Goal: Task Accomplishment & Management: Manage account settings

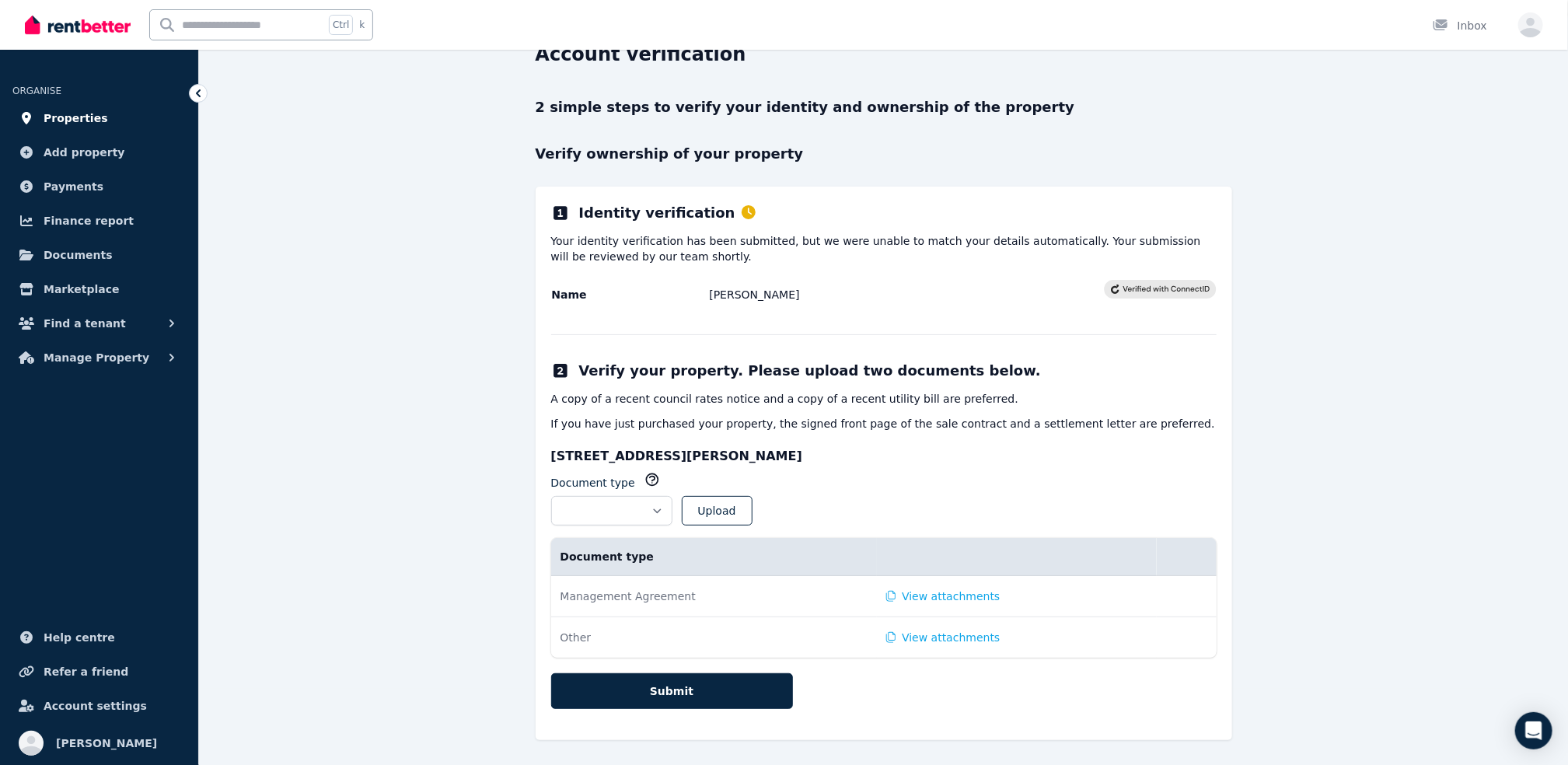
click at [85, 118] on span "Properties" at bounding box center [75, 118] width 65 height 19
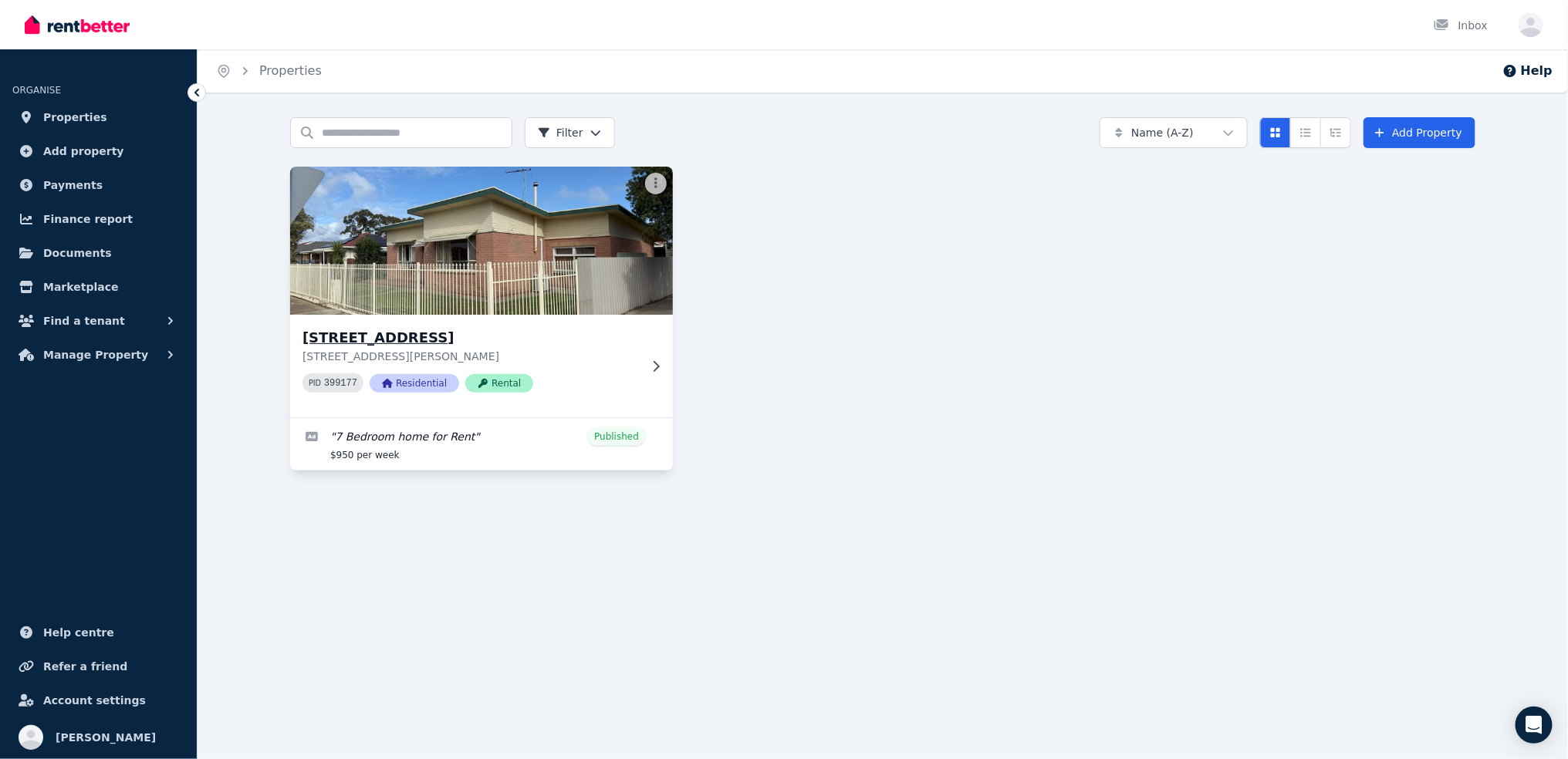
click at [566, 334] on h3 "[STREET_ADDRESS]" at bounding box center [470, 337] width 336 height 21
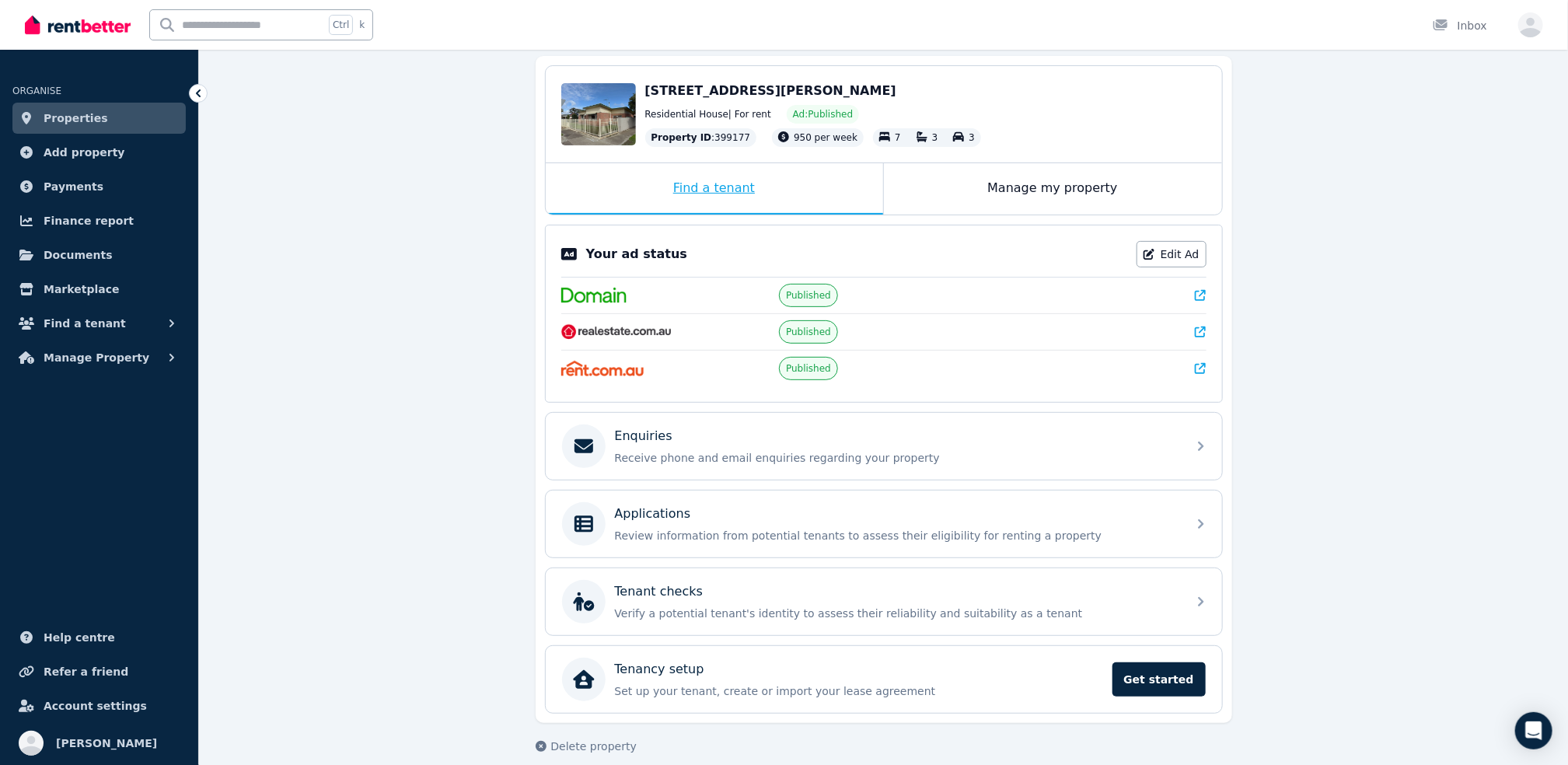
scroll to position [155, 0]
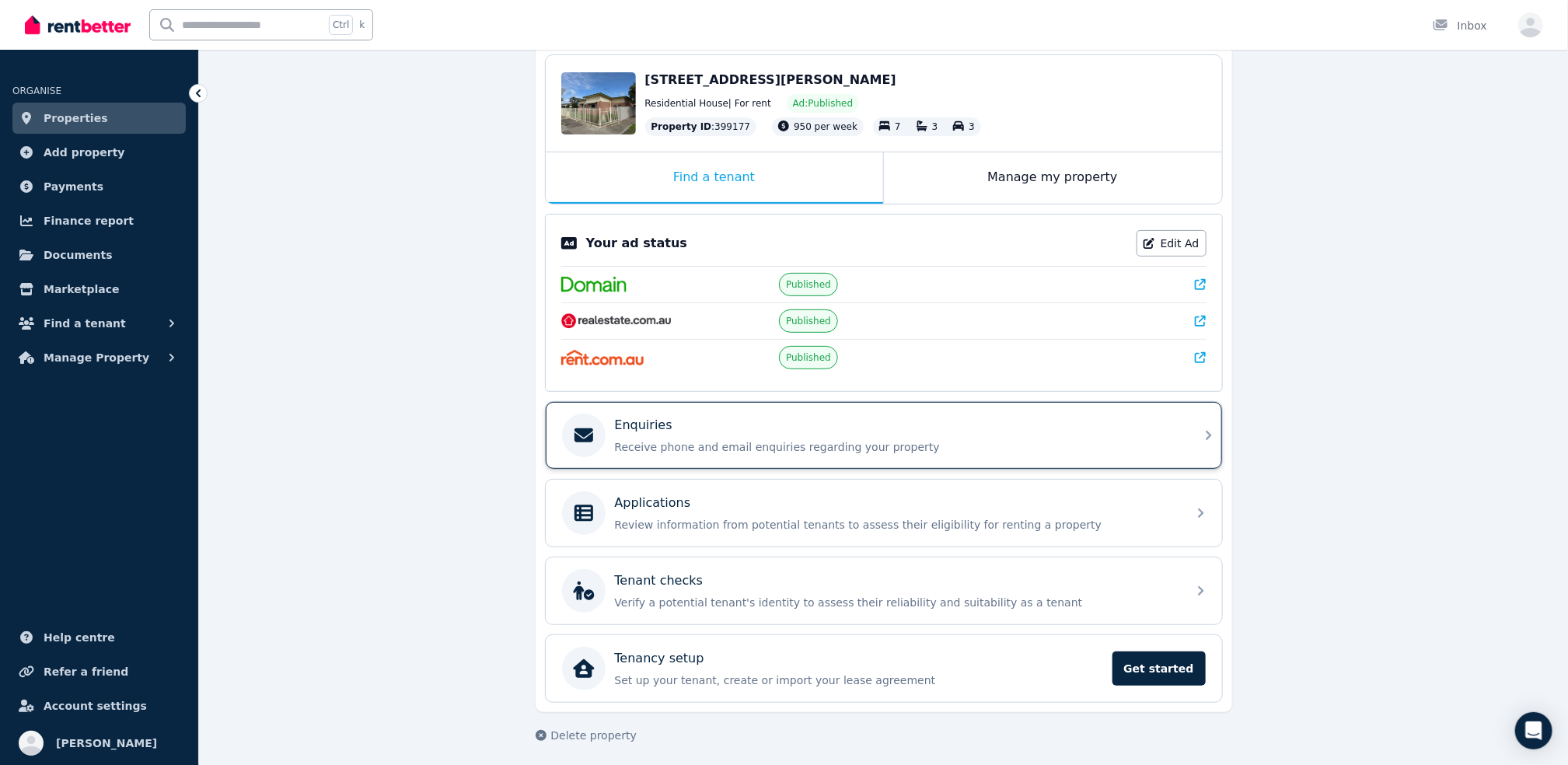
click at [686, 428] on div "Enquiries" at bounding box center [896, 425] width 563 height 19
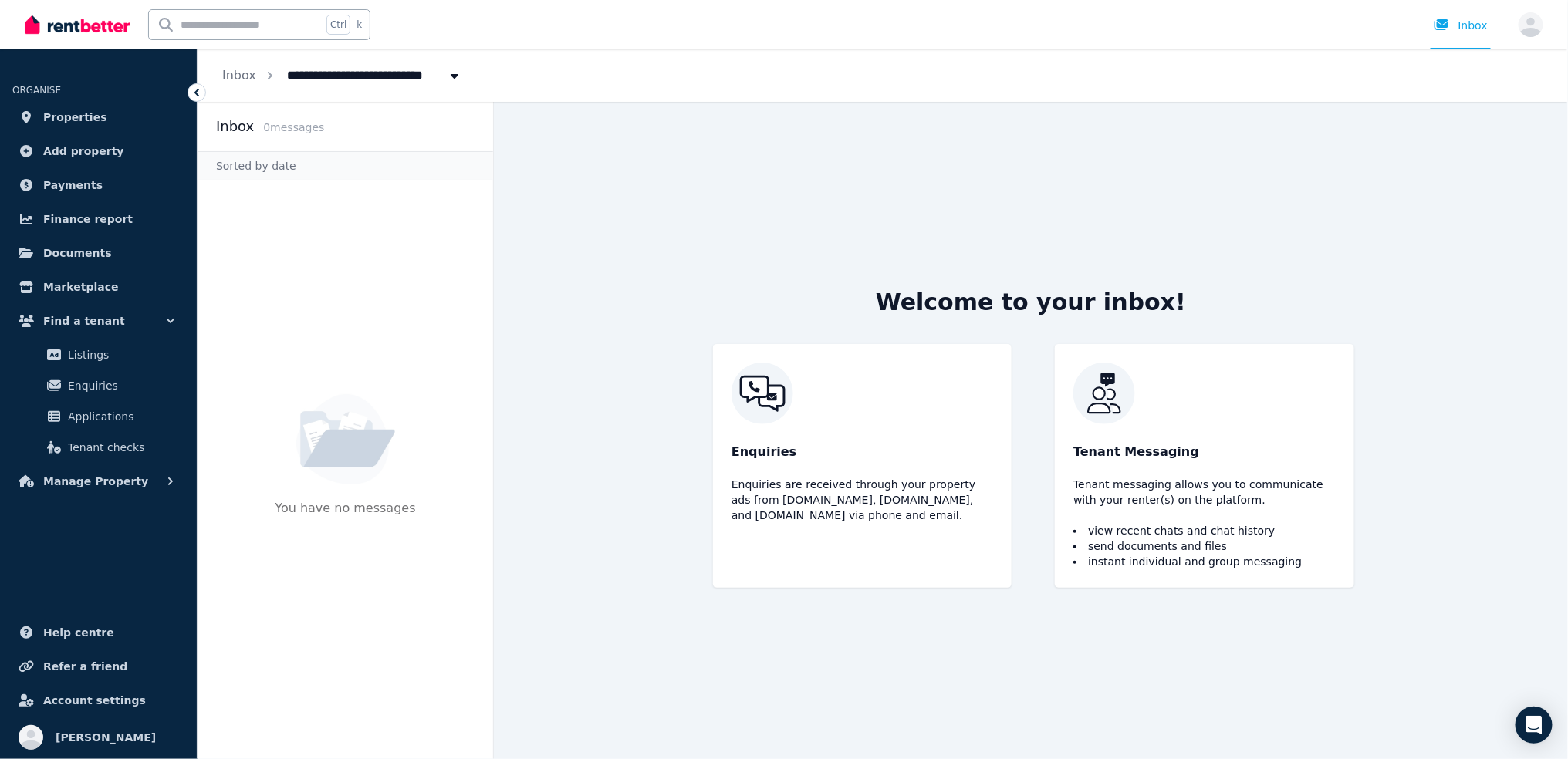
click at [850, 430] on div "Enquiries Enquiries are received through your property ads from [DOMAIN_NAME], …" at bounding box center [862, 465] width 298 height 243
click at [111, 351] on span "Listings" at bounding box center [120, 355] width 104 height 19
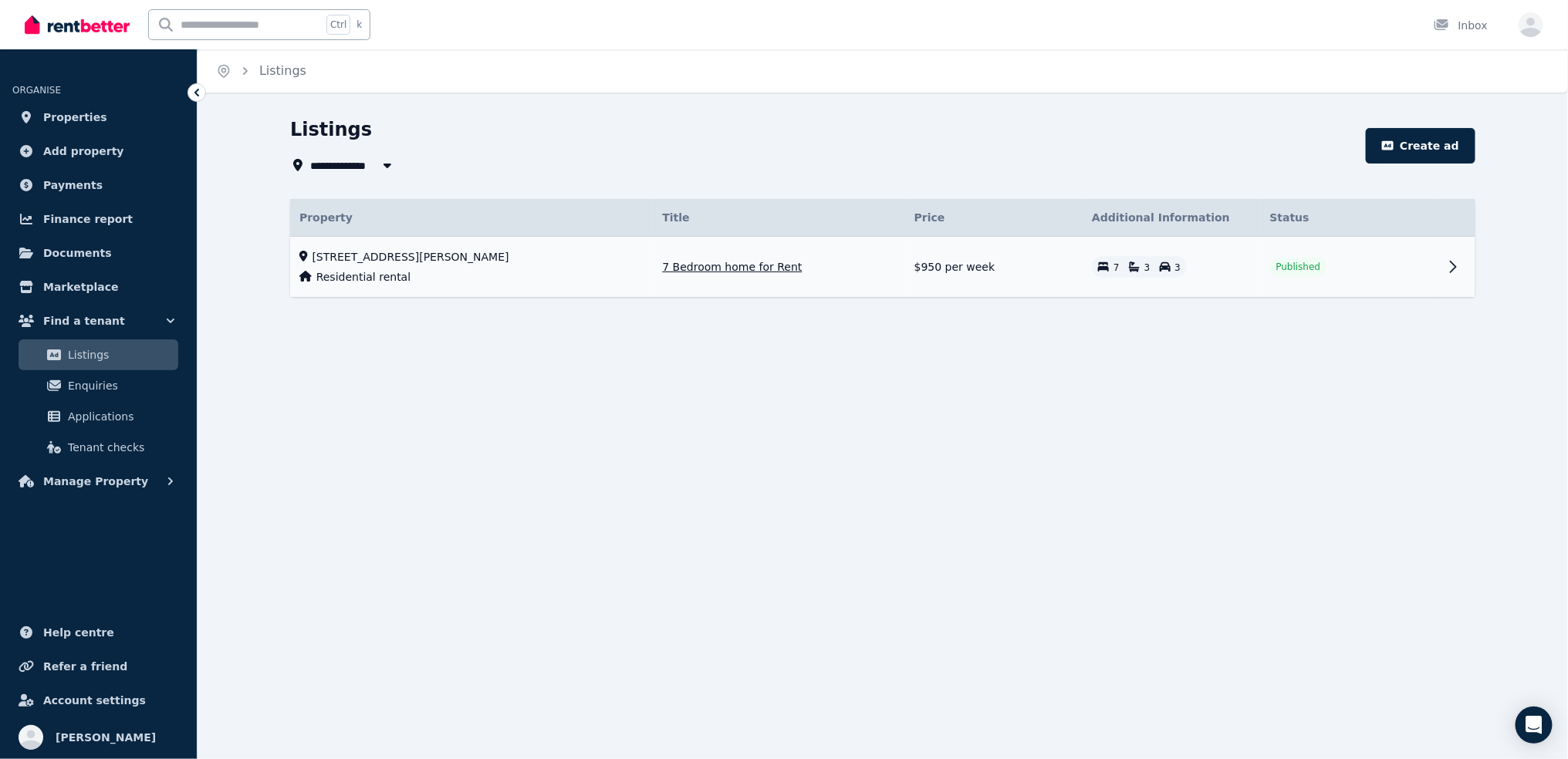
click at [1447, 268] on icon at bounding box center [1453, 267] width 19 height 19
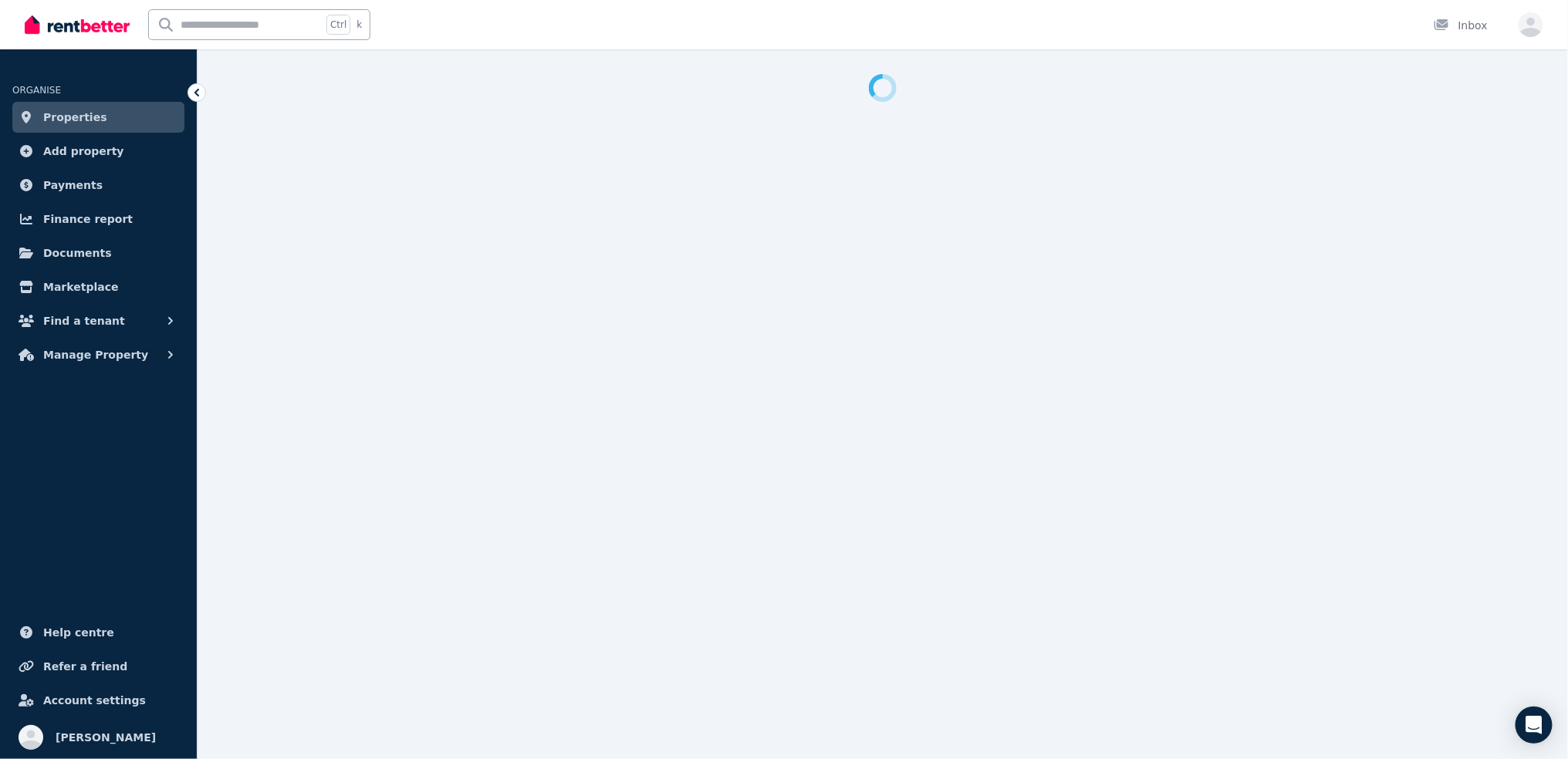
select select "**"
select select "**********"
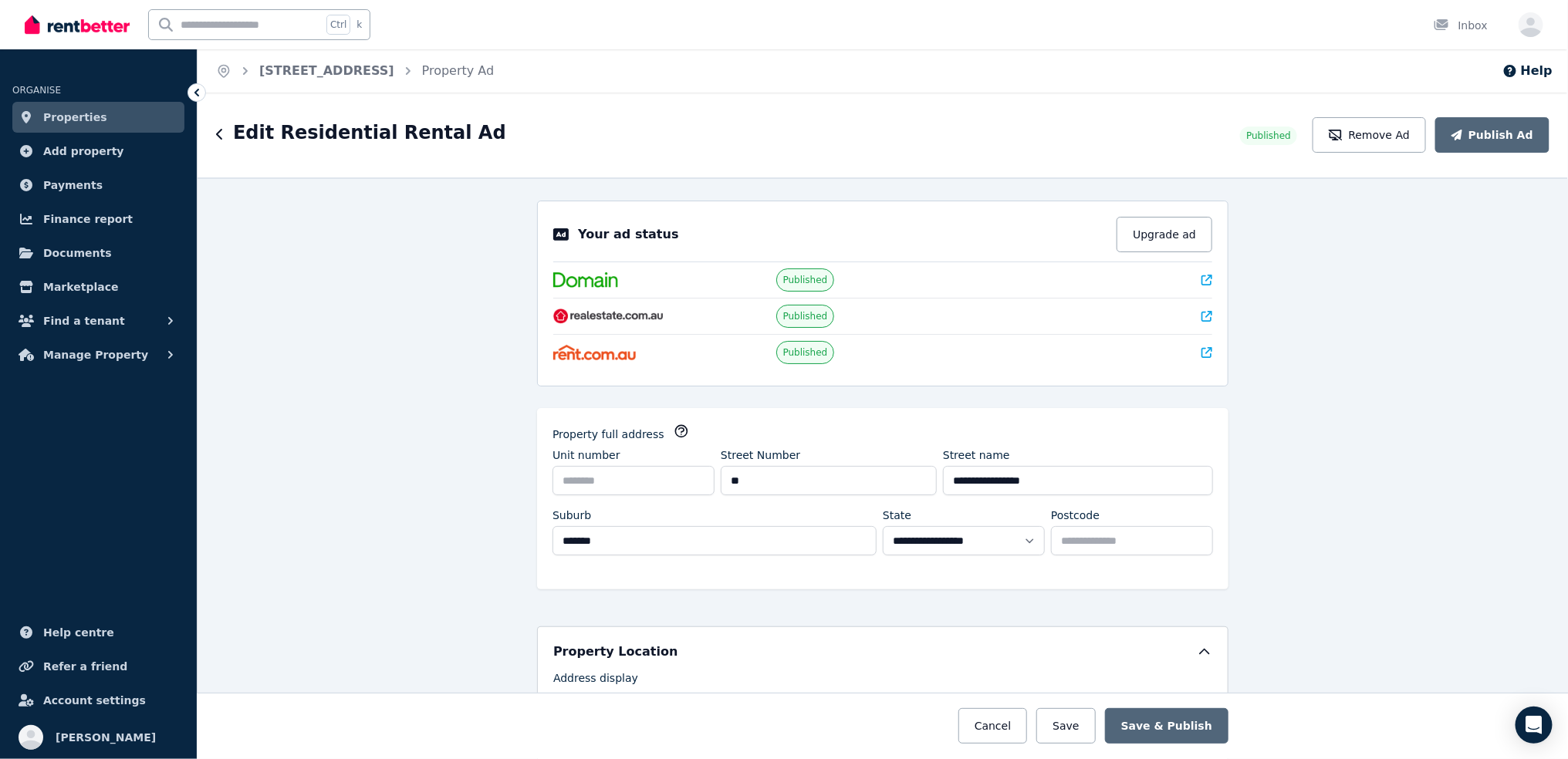
click at [1203, 314] on icon at bounding box center [1206, 317] width 11 height 11
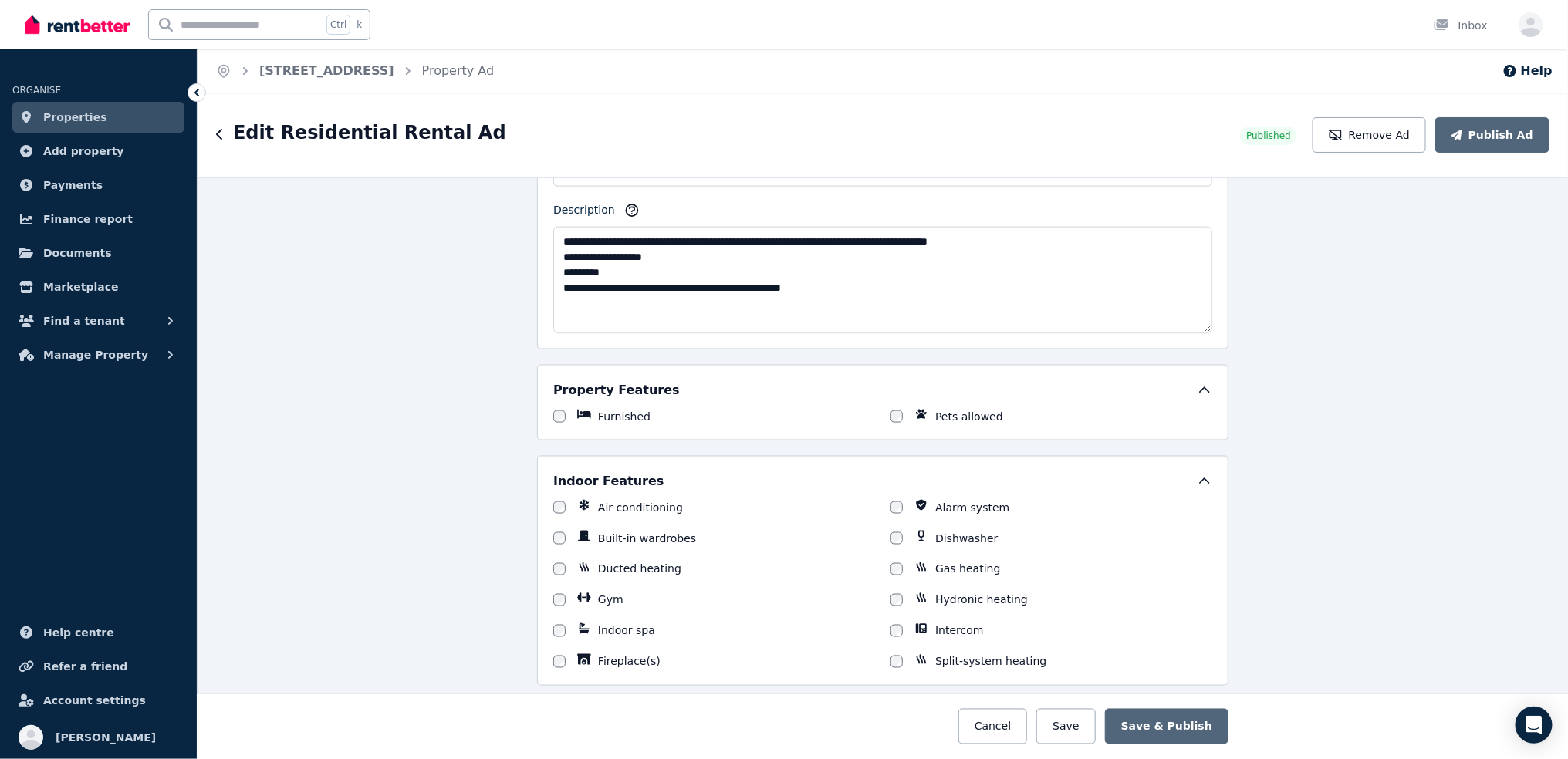
scroll to position [1080, 0]
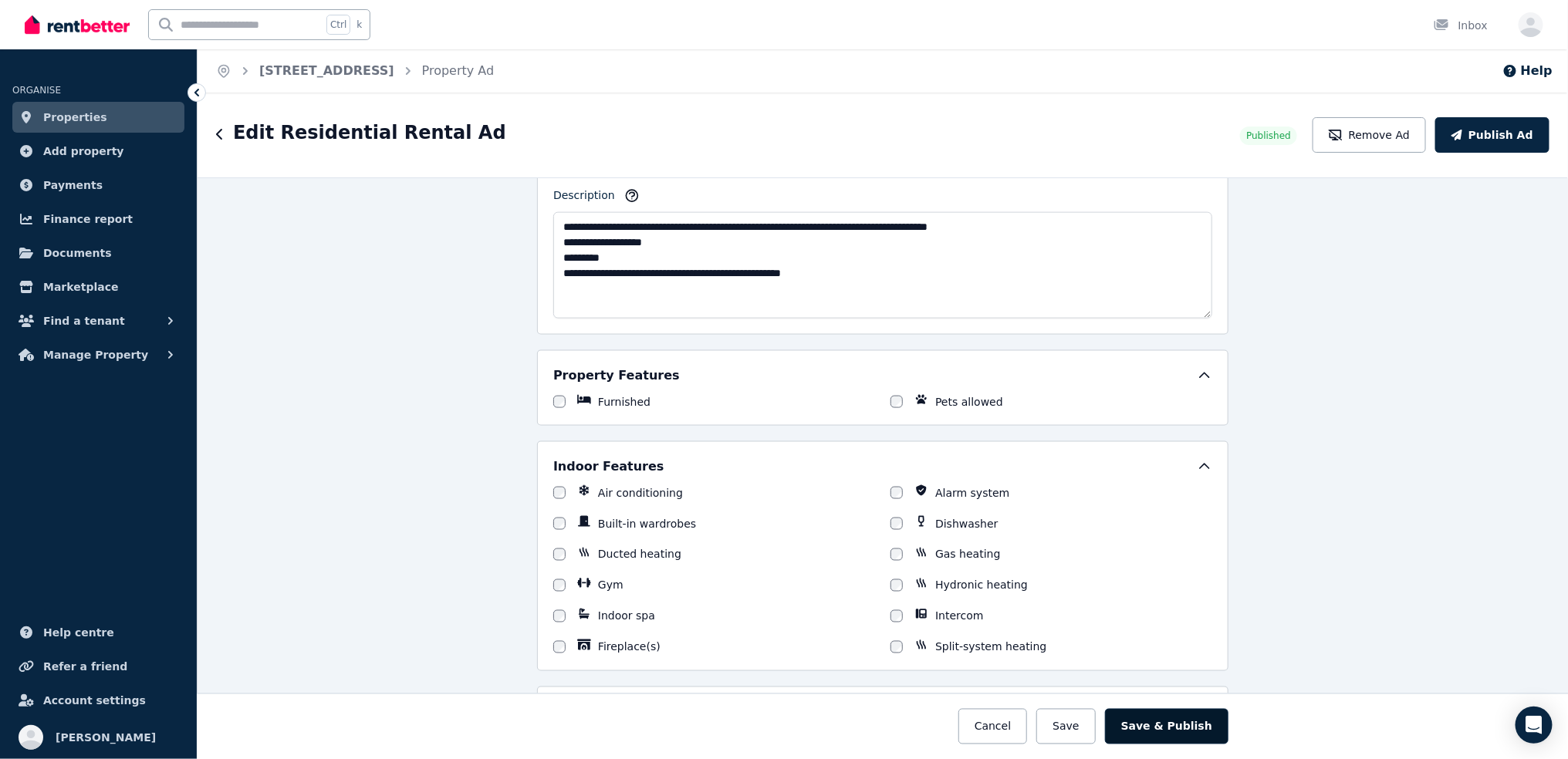
click at [1172, 728] on button "Save & Publish" at bounding box center [1166, 726] width 124 height 35
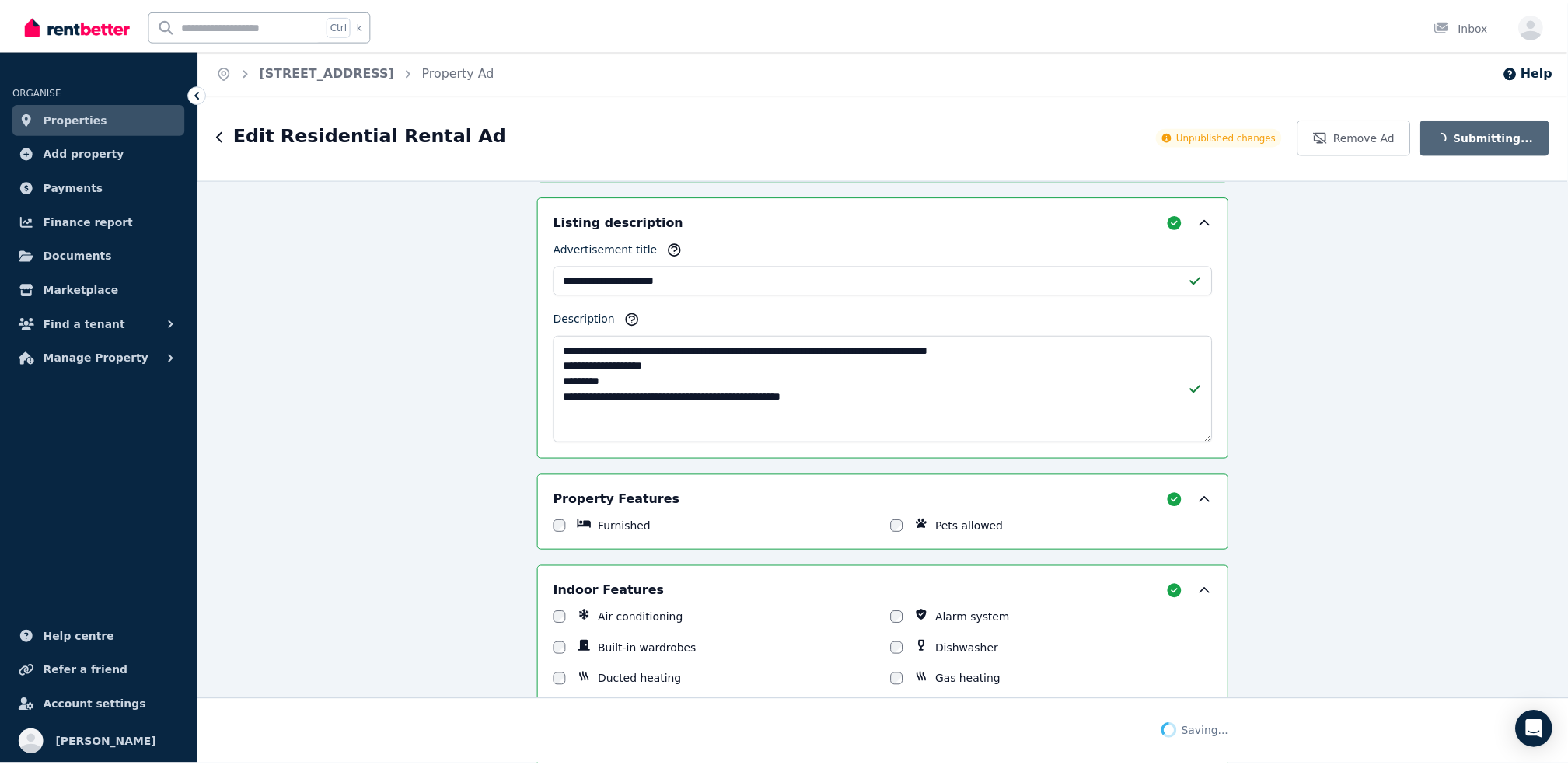
scroll to position [1210, 0]
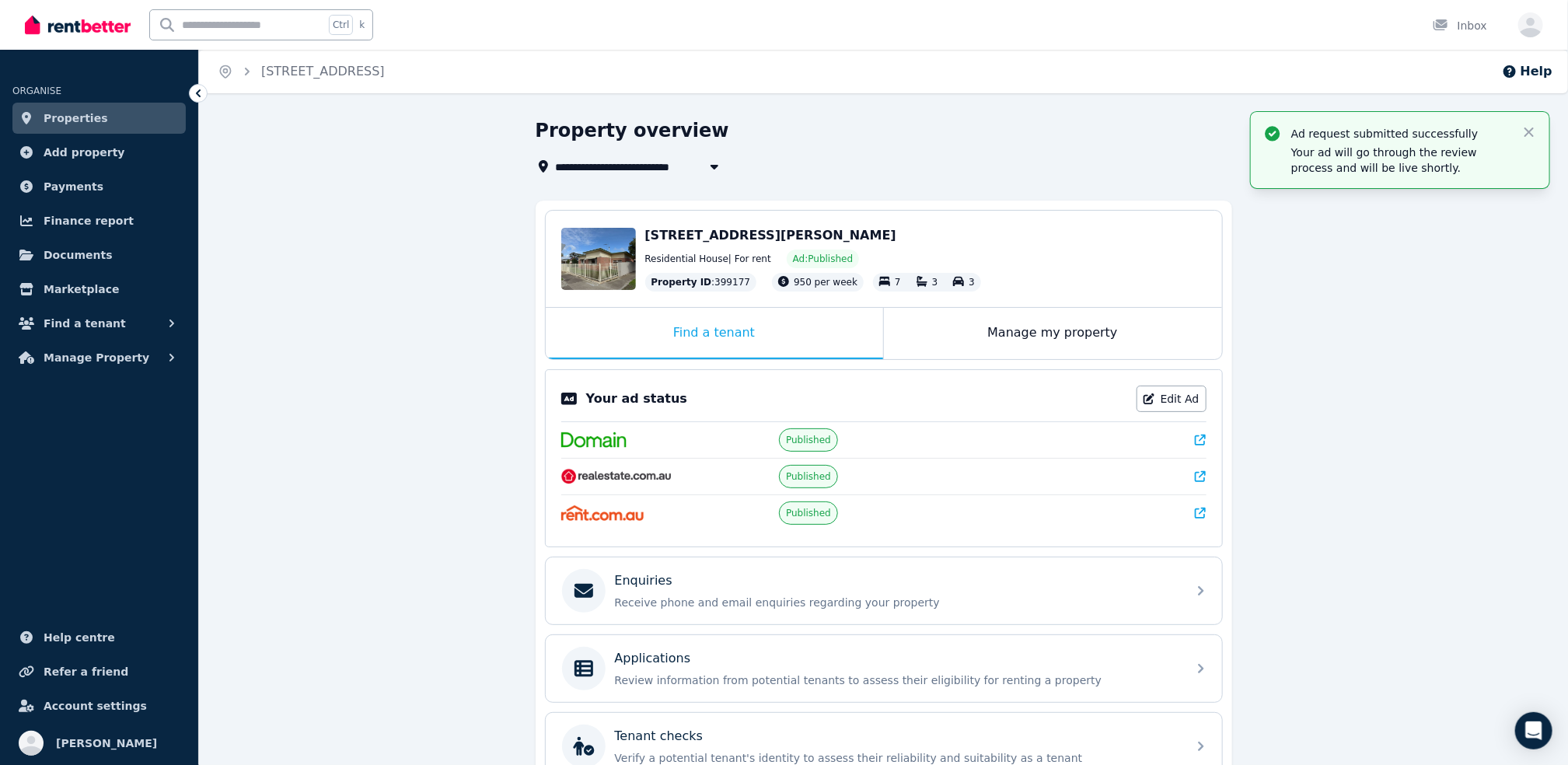
click at [1195, 478] on icon at bounding box center [1201, 477] width 11 height 11
